Goal: Task Accomplishment & Management: Use online tool/utility

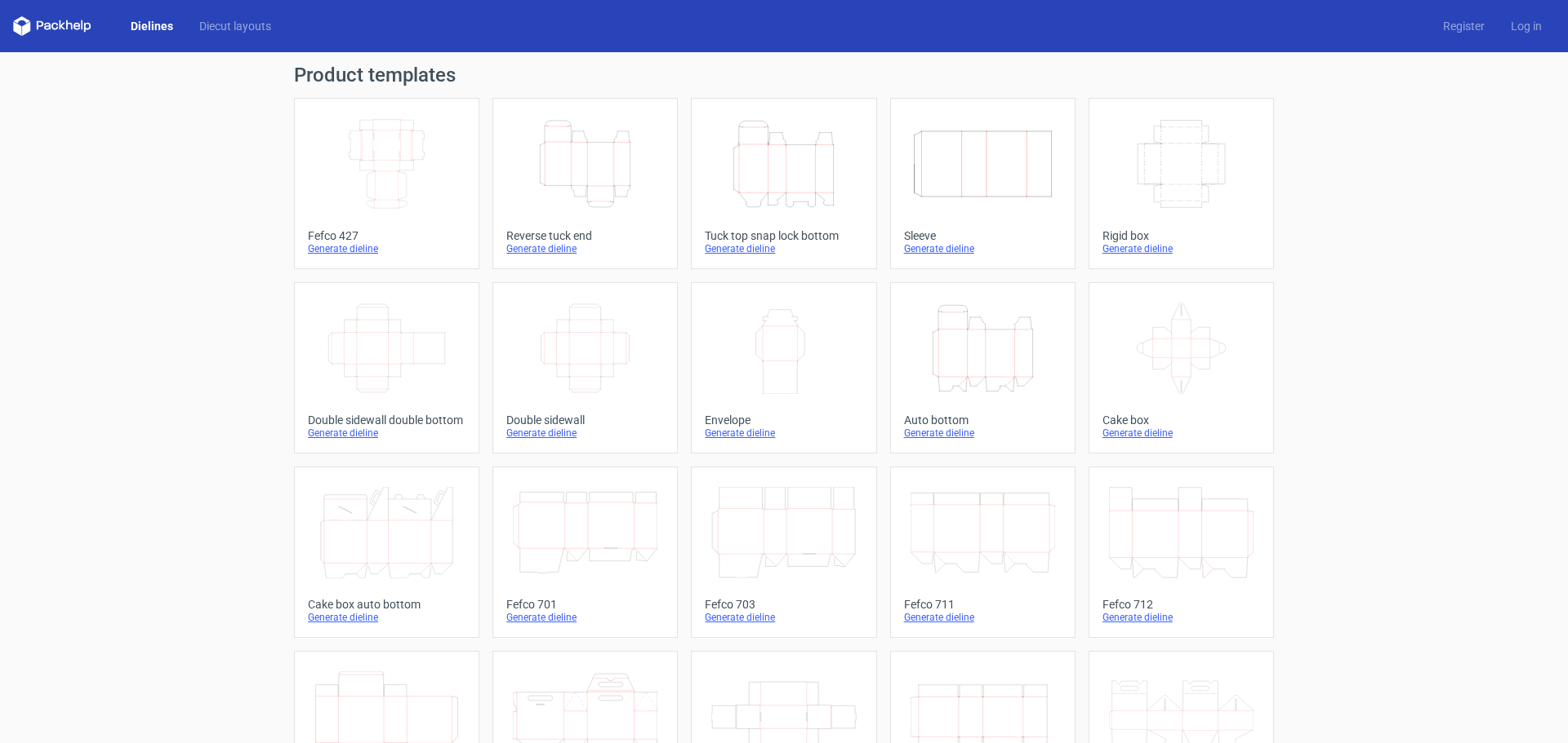
click at [757, 165] on icon "Height Depth Width" at bounding box center [784, 164] width 145 height 92
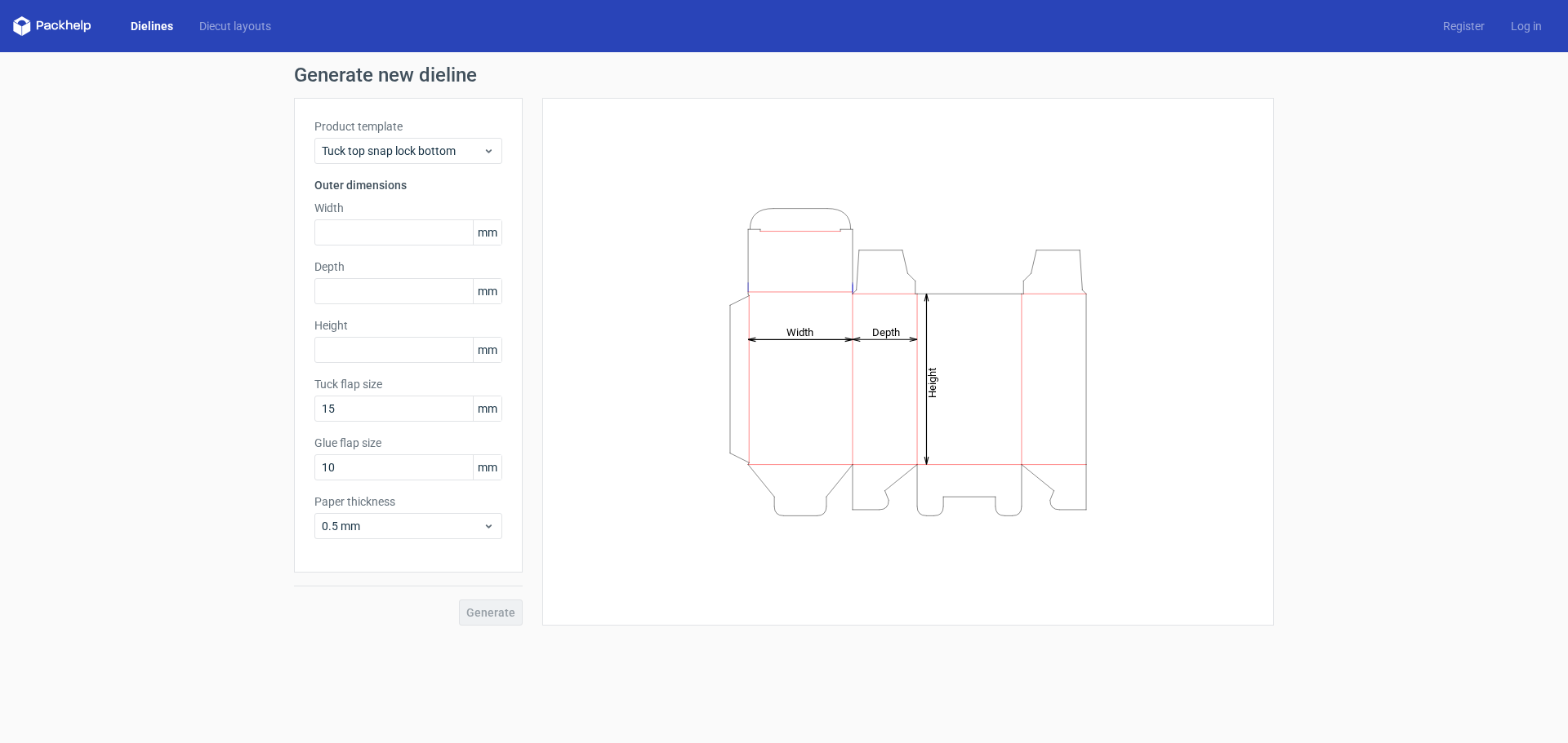
click at [757, 165] on div "Height Depth Width" at bounding box center [908, 362] width 691 height 487
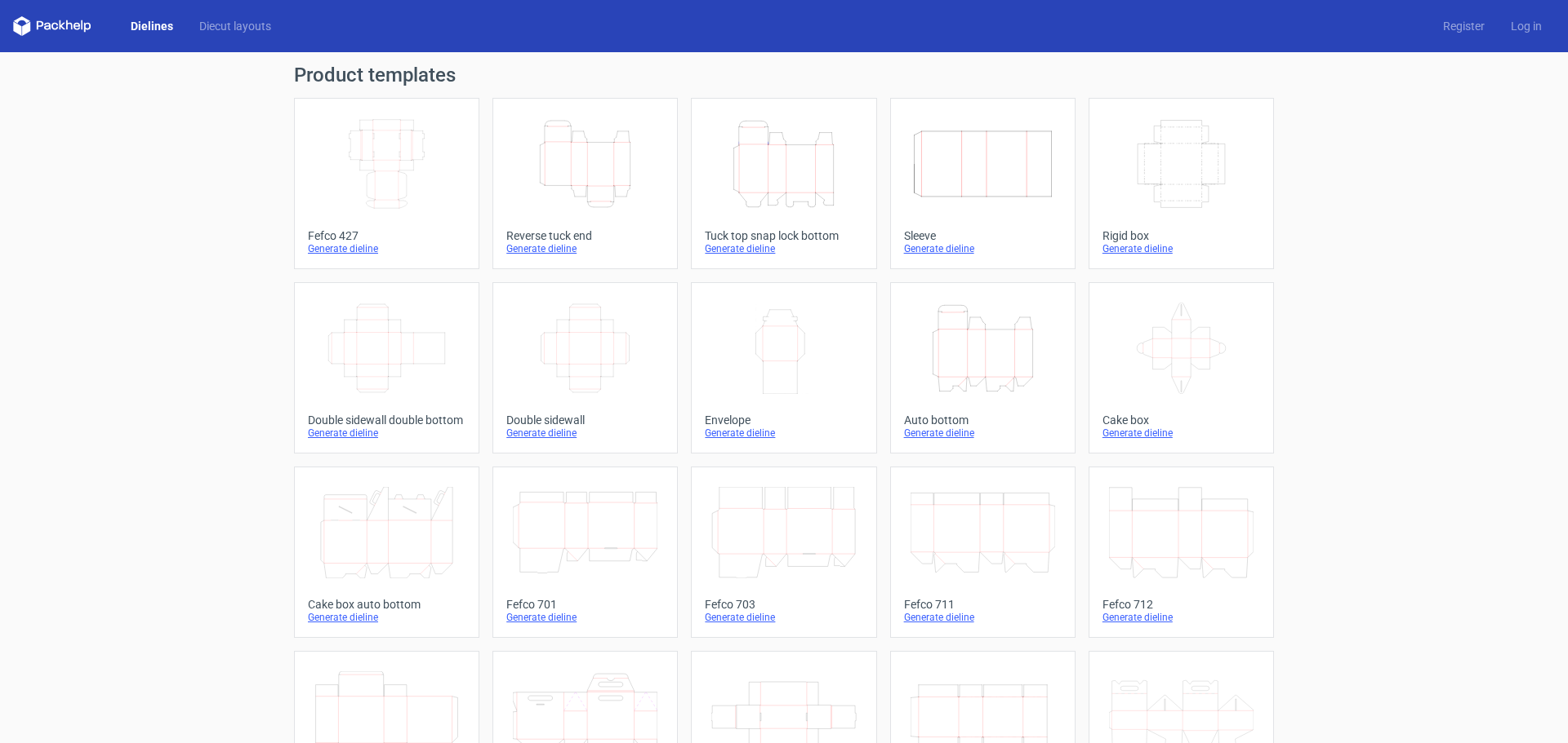
click at [971, 337] on icon "Height Depth Width" at bounding box center [983, 348] width 145 height 92
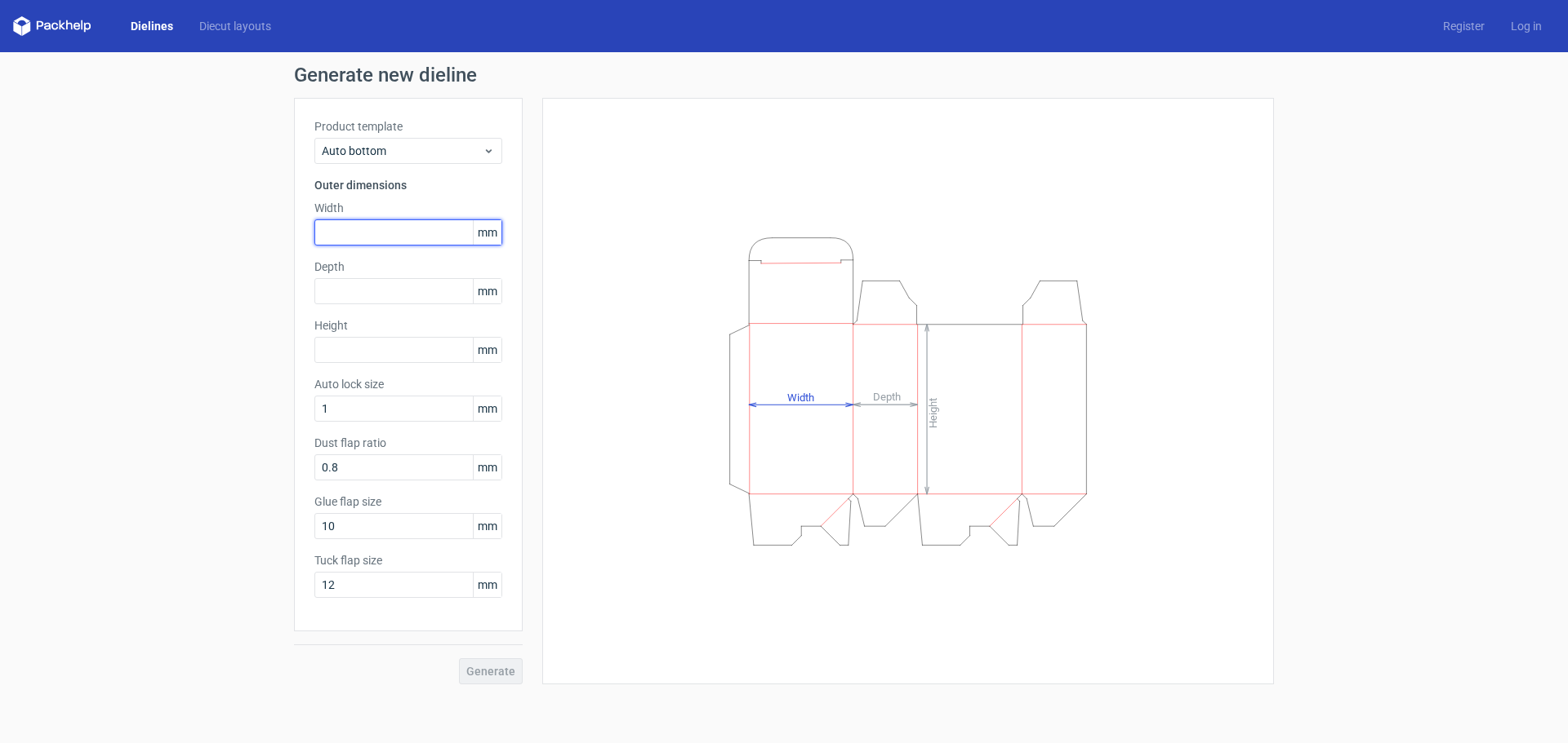
click at [352, 242] on input "text" at bounding box center [407, 233] width 188 height 26
type input "180"
click at [333, 302] on input "text" at bounding box center [407, 291] width 188 height 26
type input "105"
click at [334, 353] on input "text" at bounding box center [407, 350] width 188 height 26
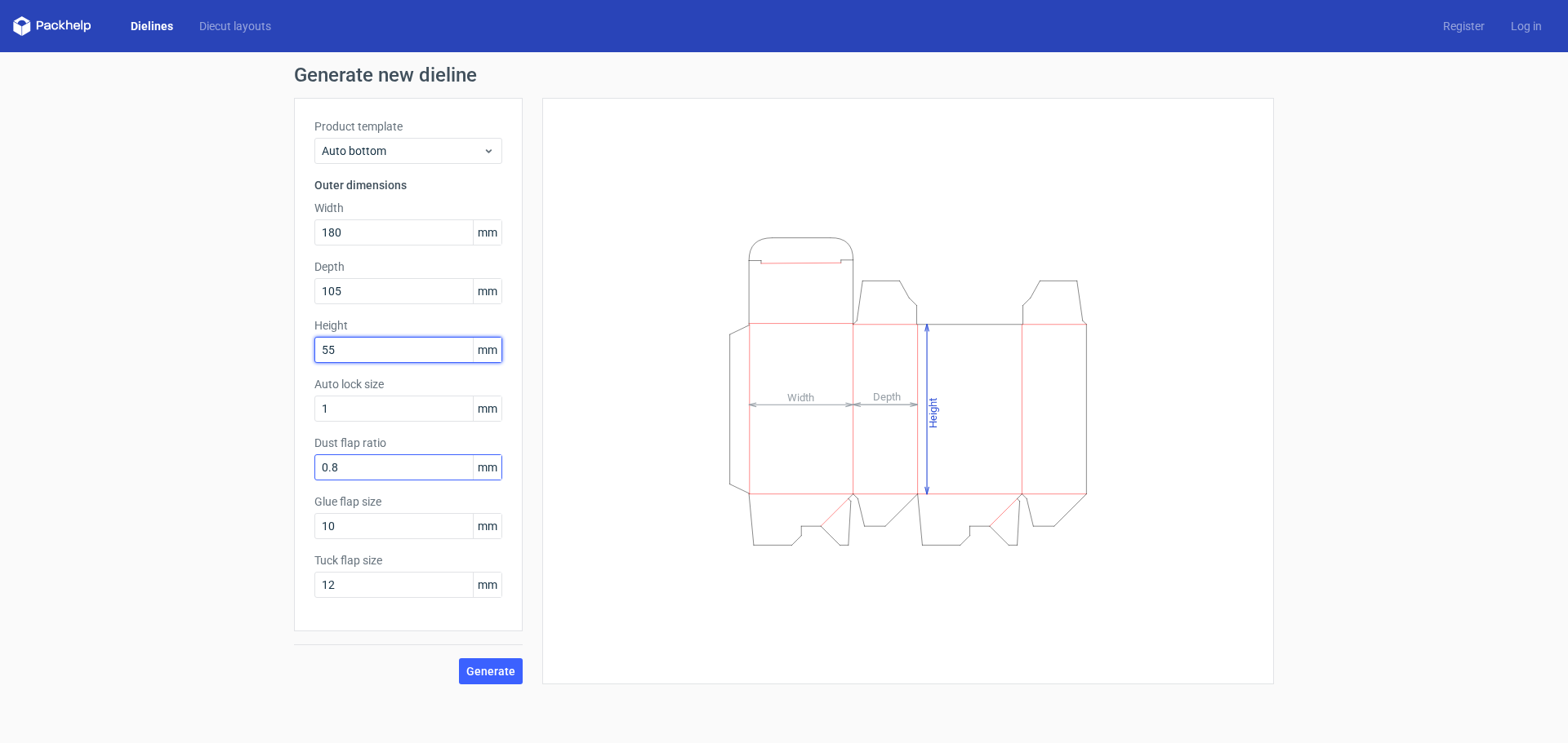
type input "55"
click at [320, 461] on input "0.8" at bounding box center [407, 467] width 188 height 26
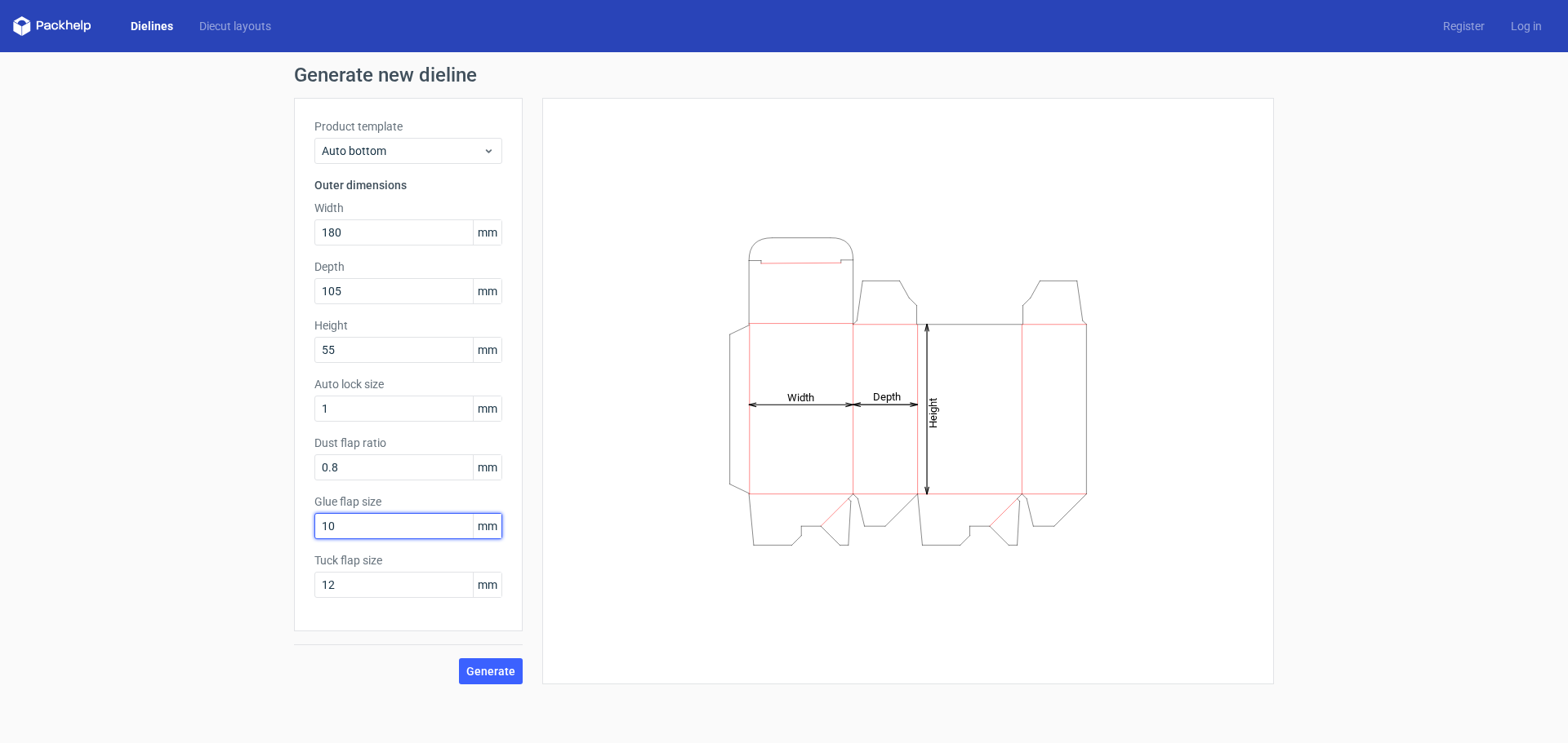
drag, startPoint x: 332, startPoint y: 528, endPoint x: 286, endPoint y: 520, distance: 46.7
click at [291, 519] on div "Generate new dieline Product template Auto bottom Outer dimensions Width 180 mm…" at bounding box center [784, 375] width 1568 height 645
type input "15"
click at [486, 678] on span "Generate" at bounding box center [490, 671] width 49 height 11
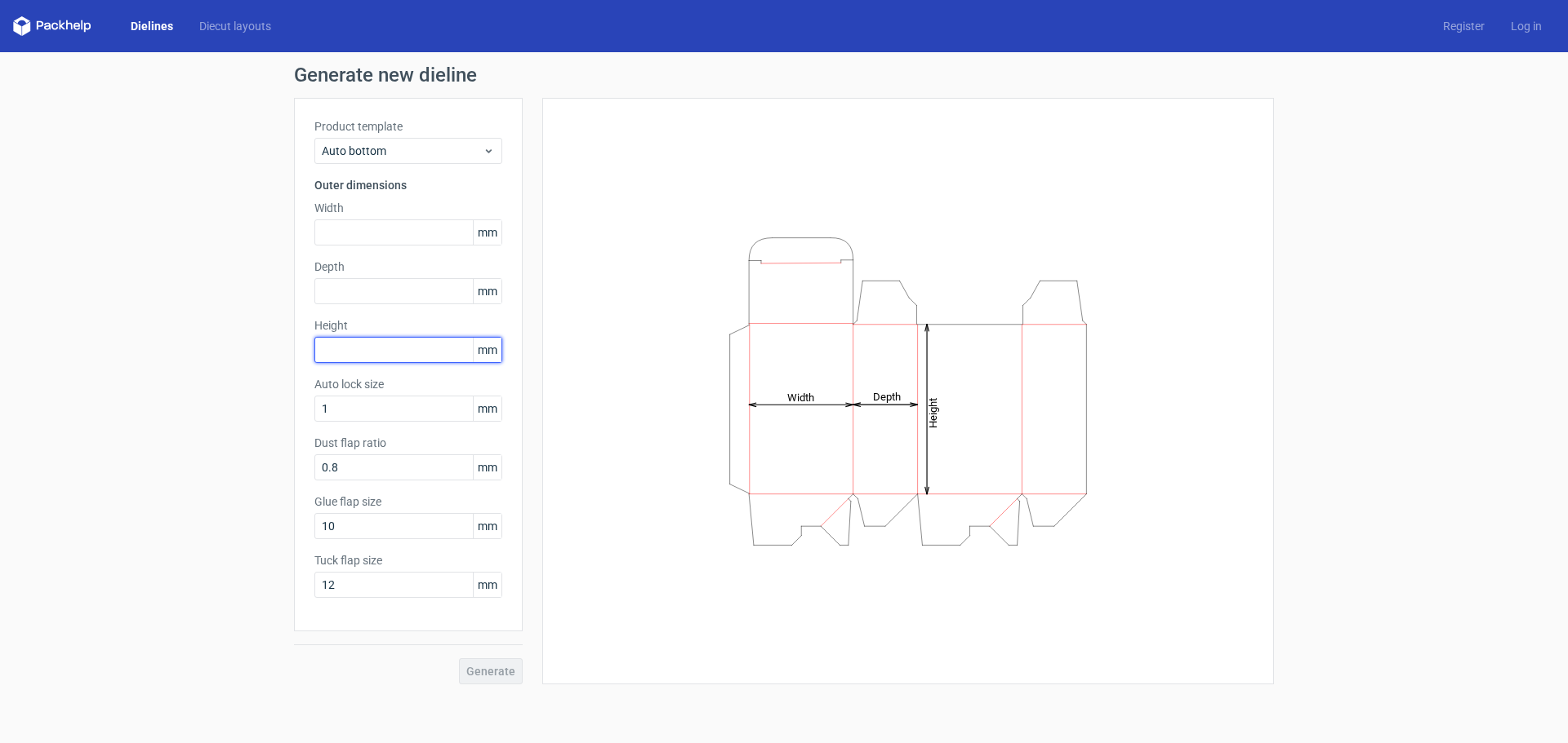
click at [356, 350] on input "text" at bounding box center [407, 350] width 188 height 26
type input "180"
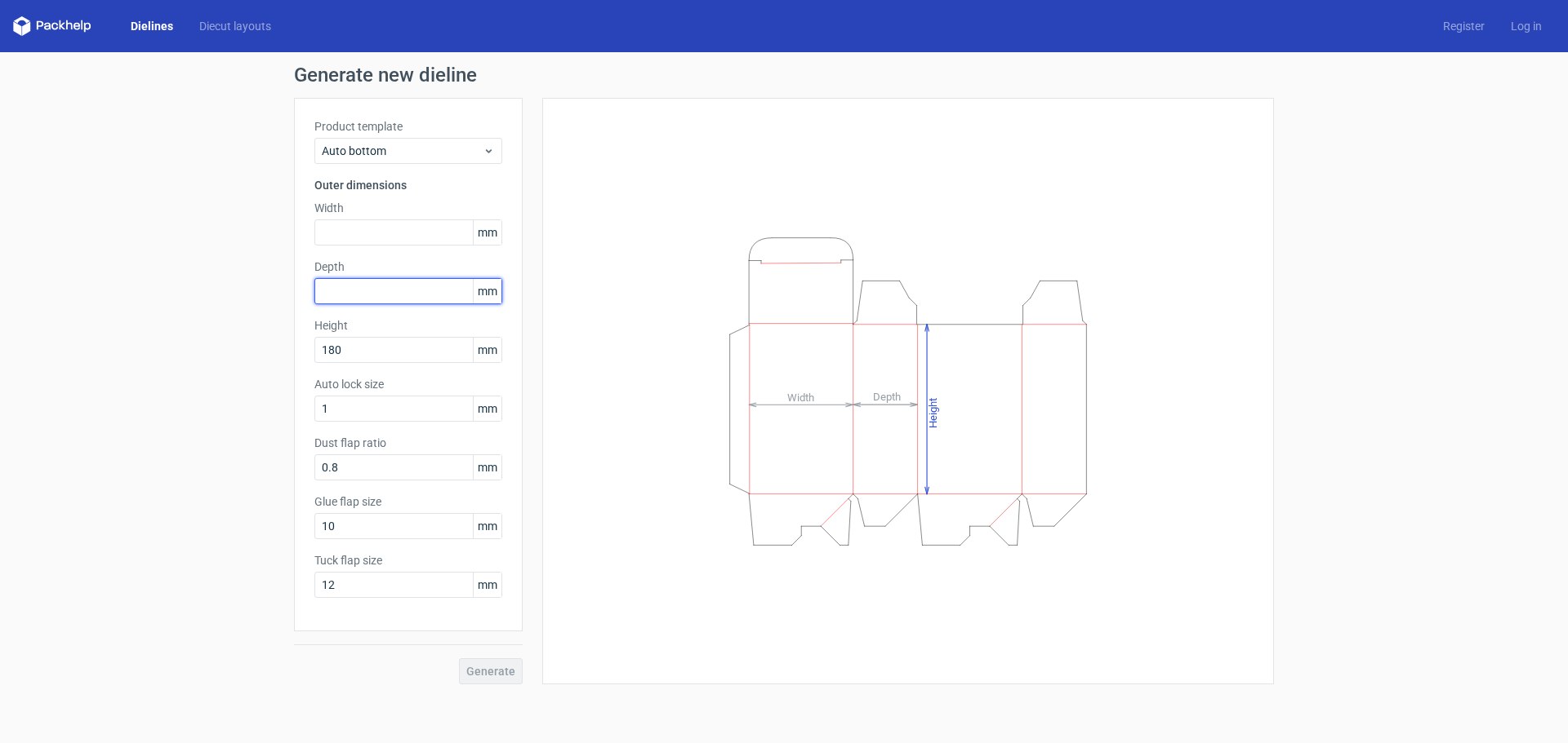
click at [336, 286] on input "text" at bounding box center [407, 291] width 188 height 26
type input "50"
click at [349, 241] on input "text" at bounding box center [407, 233] width 188 height 26
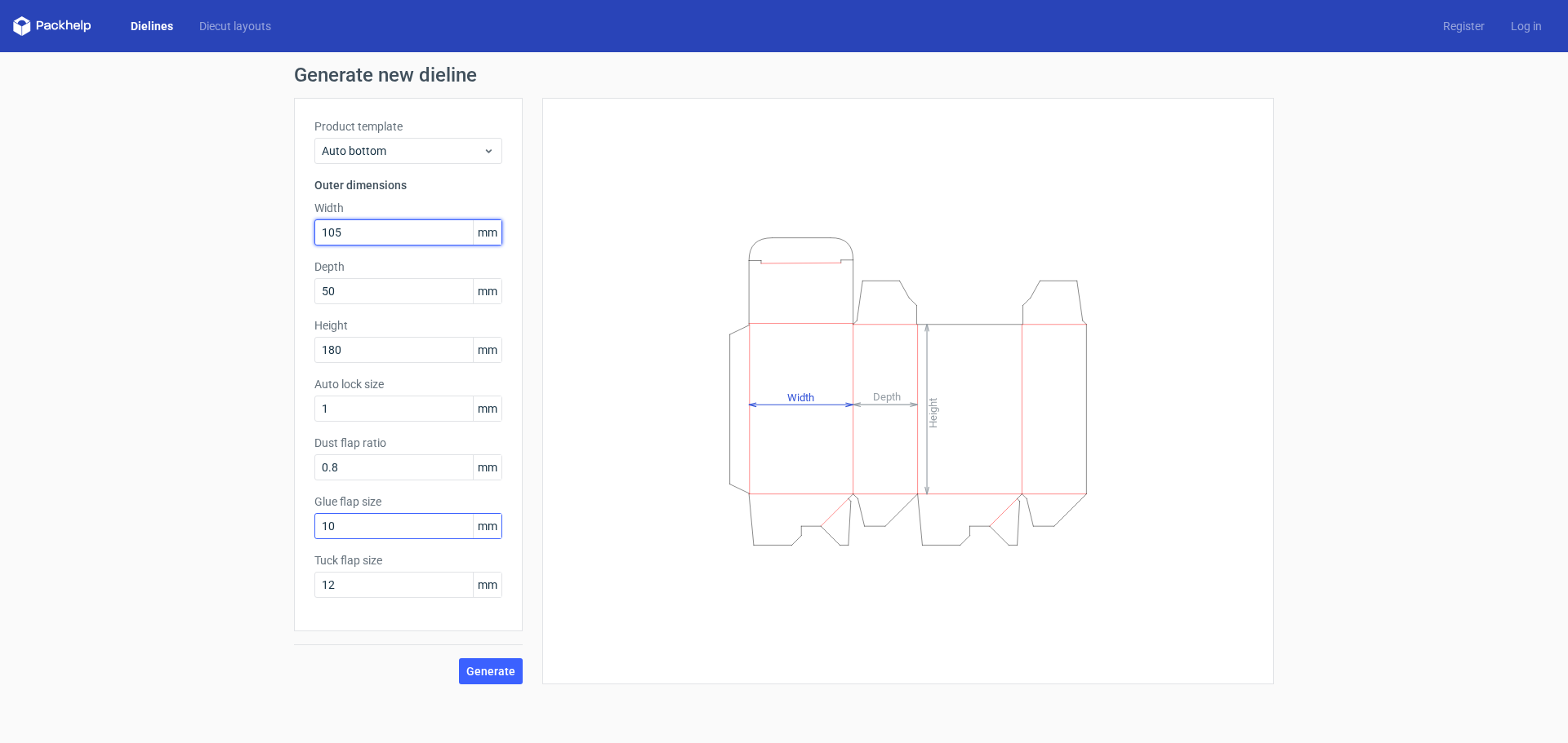
type input "105"
drag, startPoint x: 359, startPoint y: 526, endPoint x: 263, endPoint y: 515, distance: 96.6
click at [264, 515] on div "Generate new dieline Product template Auto bottom Outer dimensions Width 105 mm…" at bounding box center [784, 375] width 1568 height 645
type input "15"
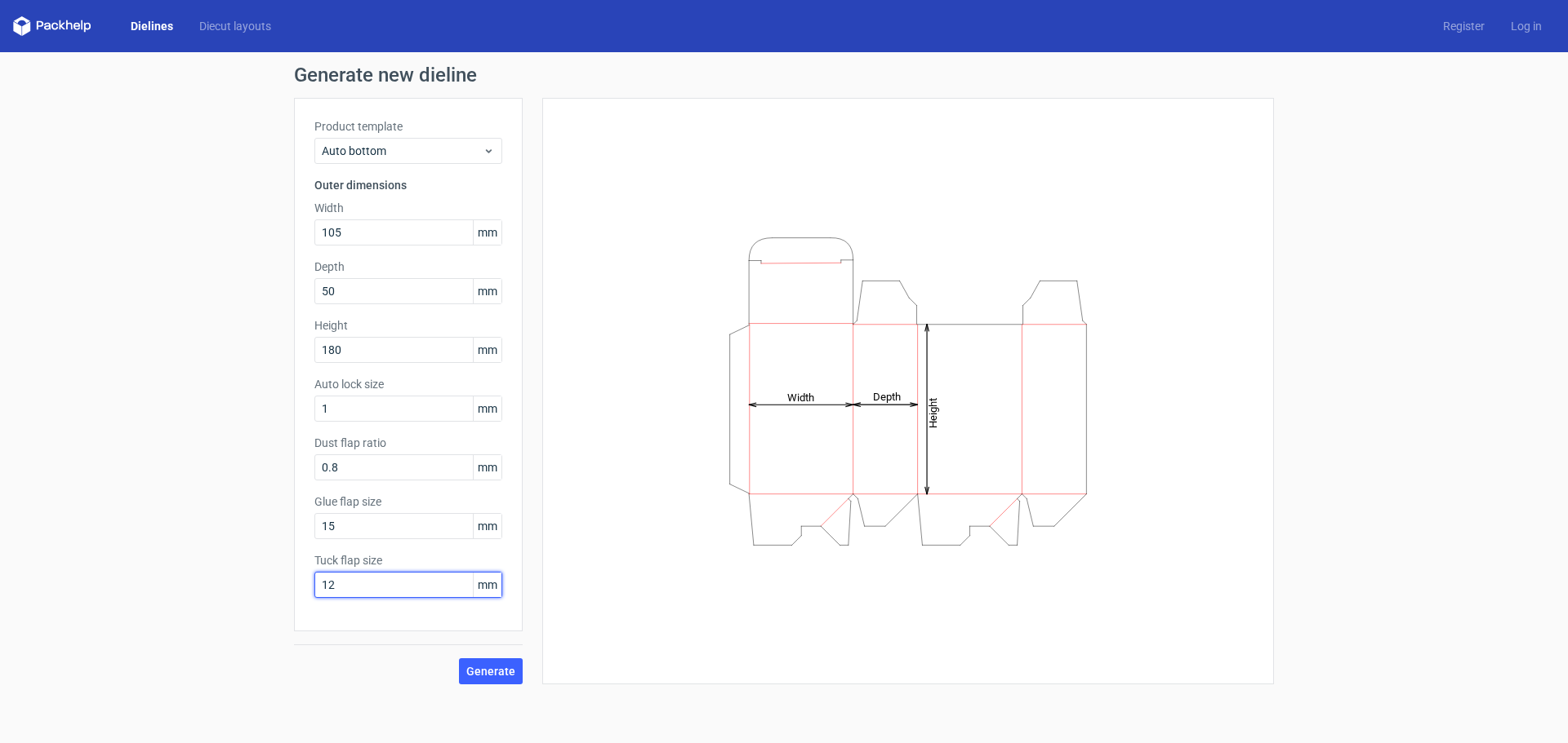
drag, startPoint x: 347, startPoint y: 590, endPoint x: 265, endPoint y: 578, distance: 82.9
click at [267, 578] on div "Generate new dieline Product template Auto bottom Outer dimensions Width 105 mm…" at bounding box center [784, 375] width 1568 height 645
type input "15"
click at [481, 667] on span "Generate" at bounding box center [490, 671] width 49 height 11
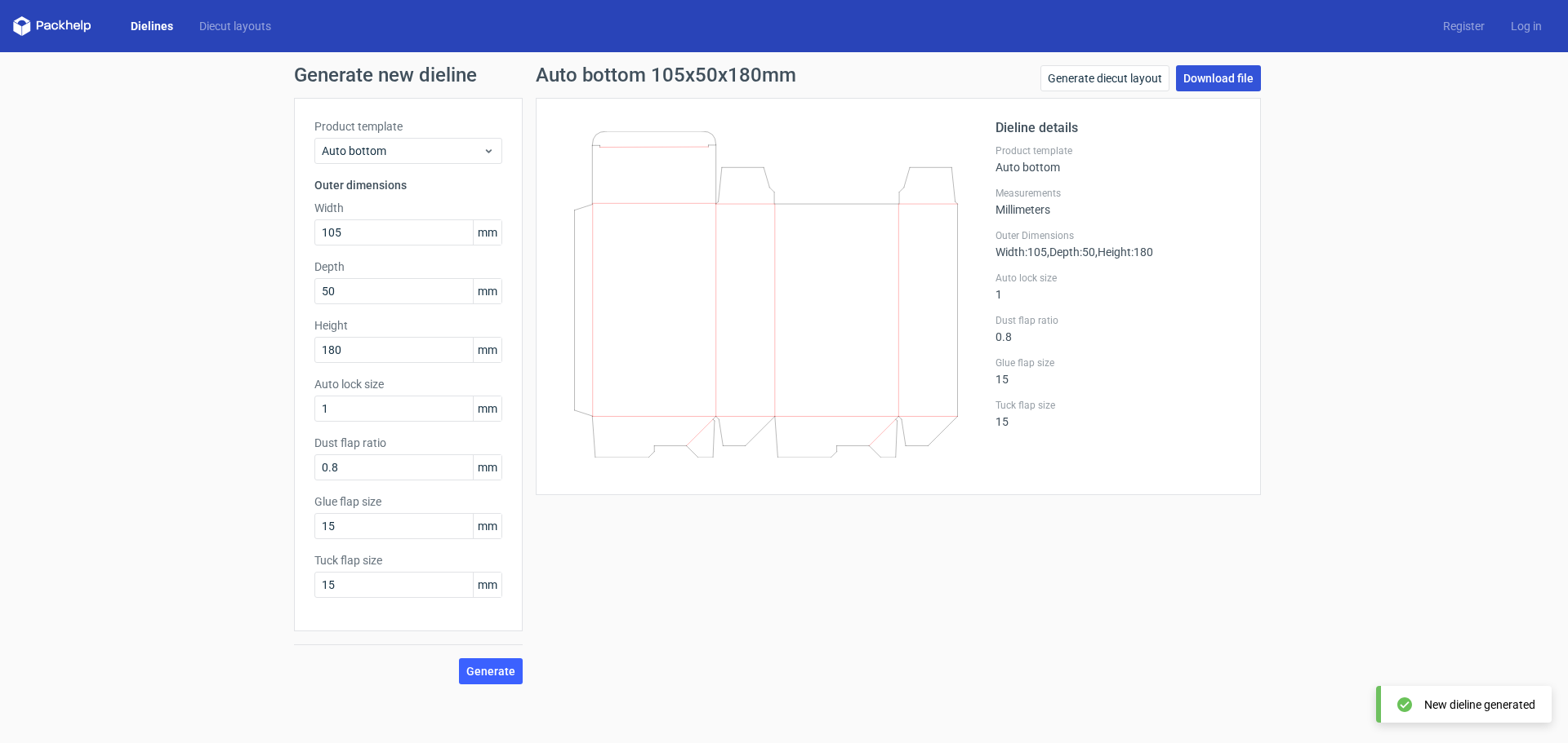
click at [1226, 84] on link "Download file" at bounding box center [1217, 78] width 85 height 26
